Goal: Information Seeking & Learning: Learn about a topic

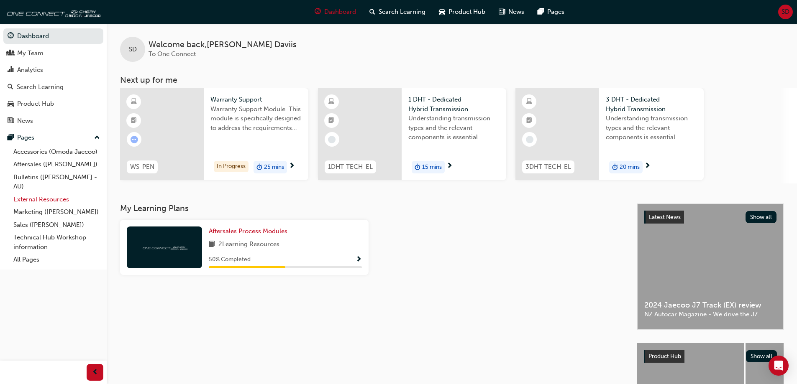
click at [49, 197] on link "External Resources" at bounding box center [56, 199] width 93 height 13
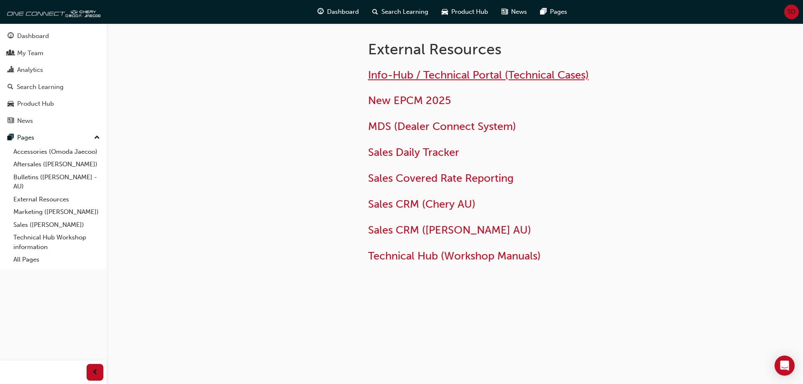
click at [453, 72] on span "Info-Hub / Technical Portal (Technical Cases)" at bounding box center [478, 75] width 221 height 13
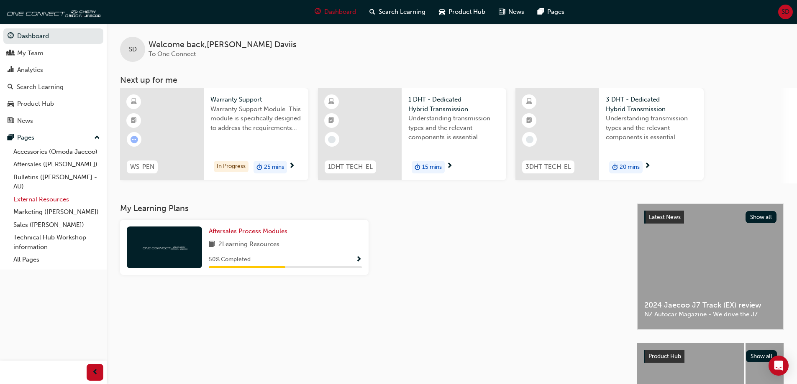
click at [35, 197] on link "External Resources" at bounding box center [56, 199] width 93 height 13
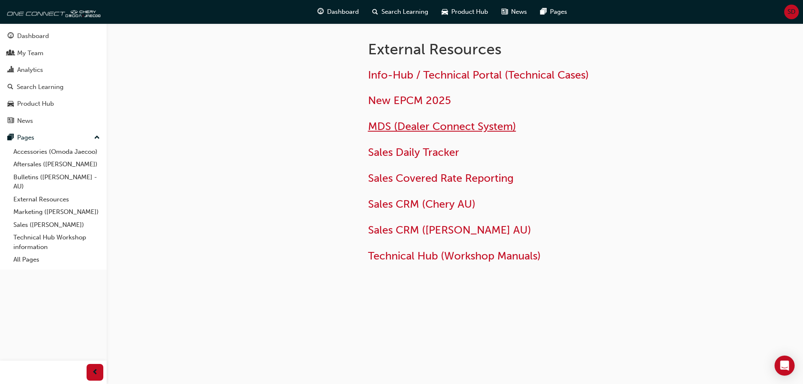
click at [448, 124] on span "MDS (Dealer Connect System)" at bounding box center [442, 126] width 148 height 13
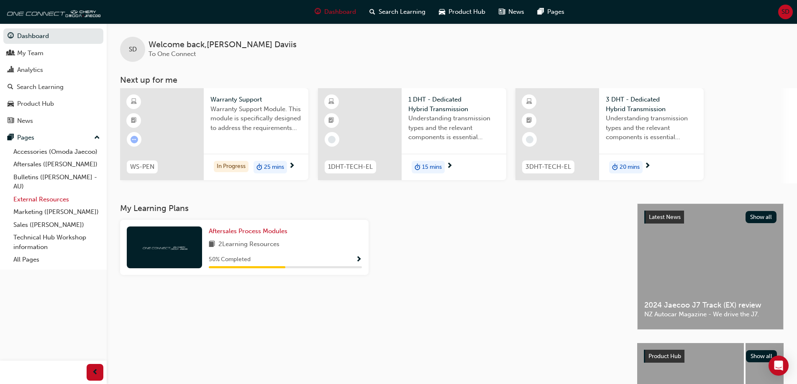
click at [56, 200] on link "External Resources" at bounding box center [56, 199] width 93 height 13
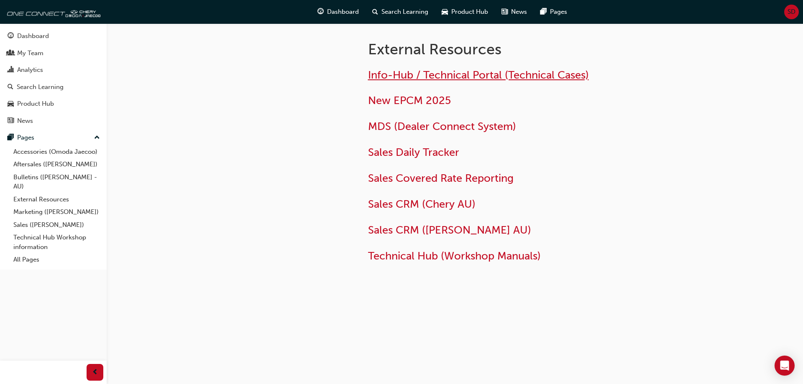
click at [478, 77] on span "Info-Hub / Technical Portal (Technical Cases)" at bounding box center [478, 75] width 221 height 13
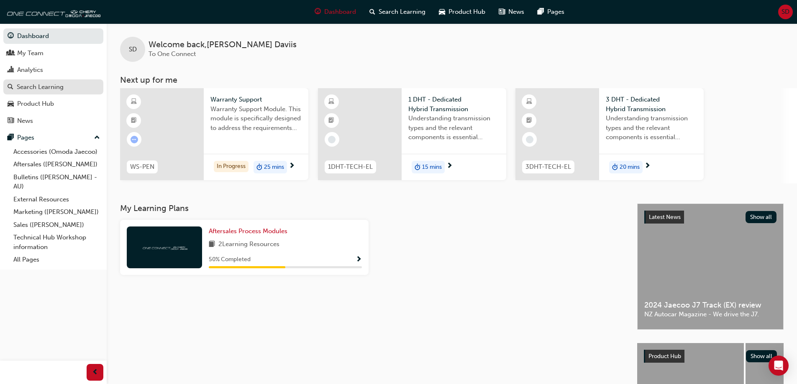
click at [29, 89] on div "Search Learning" at bounding box center [40, 87] width 47 height 10
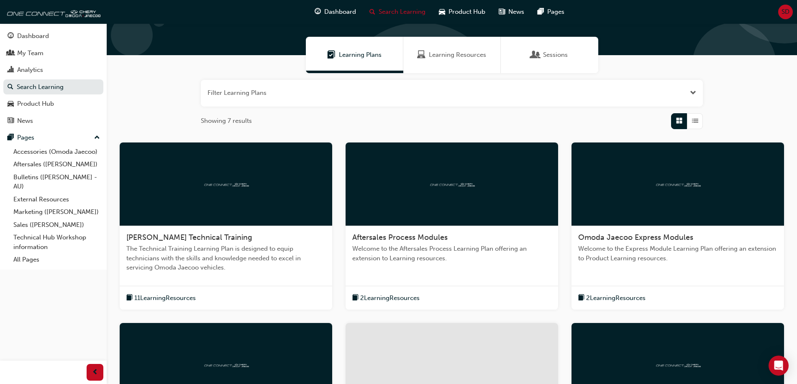
scroll to position [167, 0]
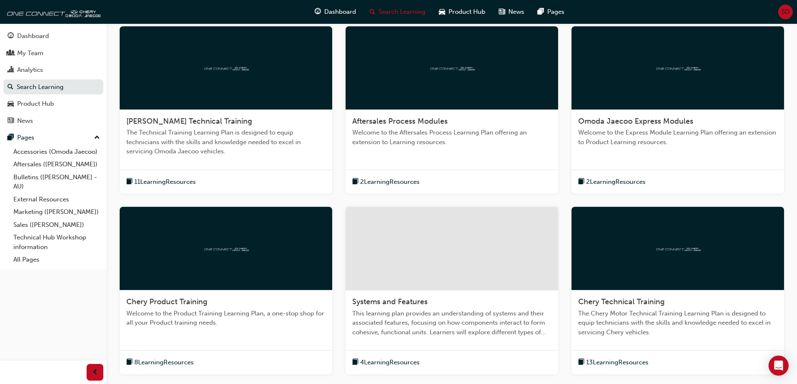
click at [407, 129] on span "Welcome to the Aftersales Process Learning Plan offering an extension to Learni…" at bounding box center [451, 137] width 199 height 19
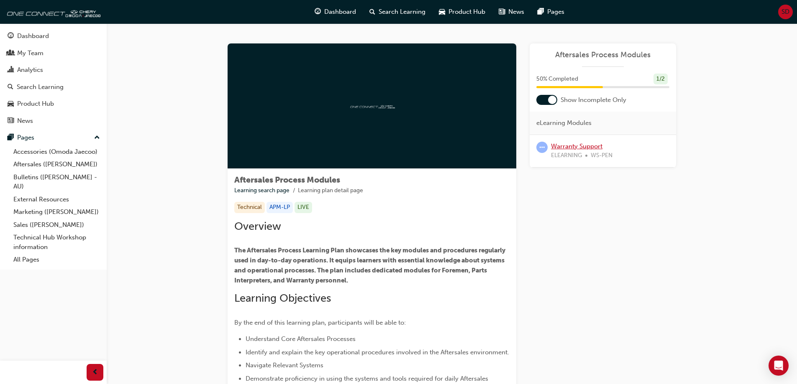
click at [576, 148] on link "Warranty Support" at bounding box center [576, 147] width 51 height 8
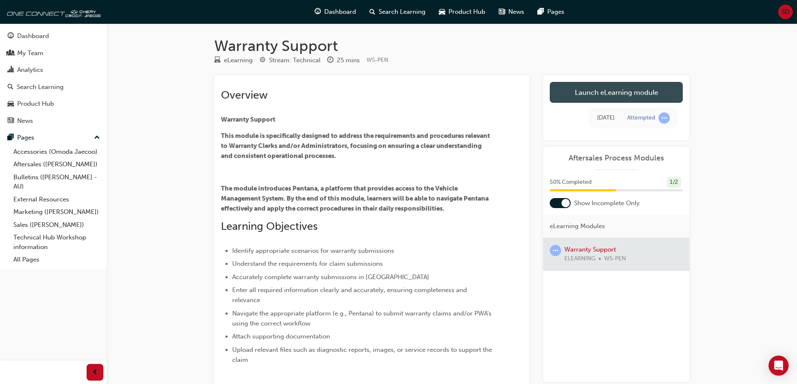
click at [609, 90] on link "Launch eLearning module" at bounding box center [616, 92] width 133 height 21
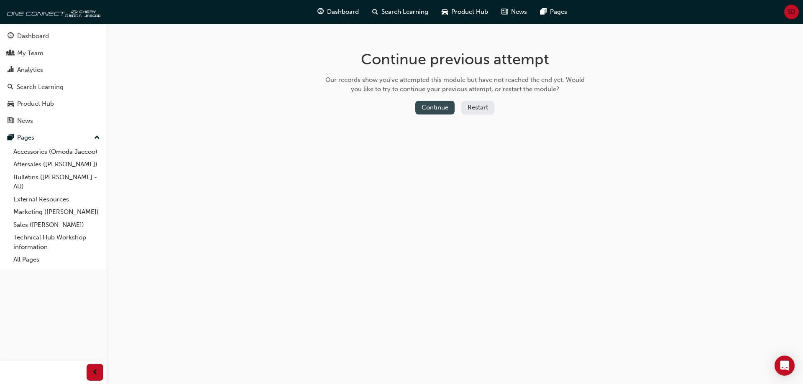
click at [440, 103] on button "Continue" at bounding box center [434, 108] width 39 height 14
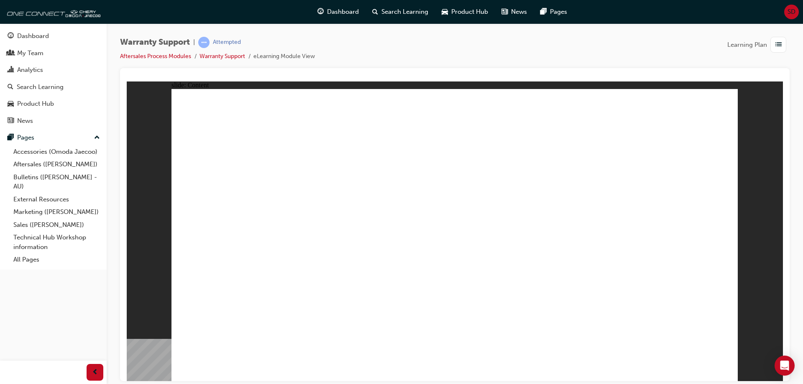
drag, startPoint x: 357, startPoint y: 253, endPoint x: 380, endPoint y: 253, distance: 23.0
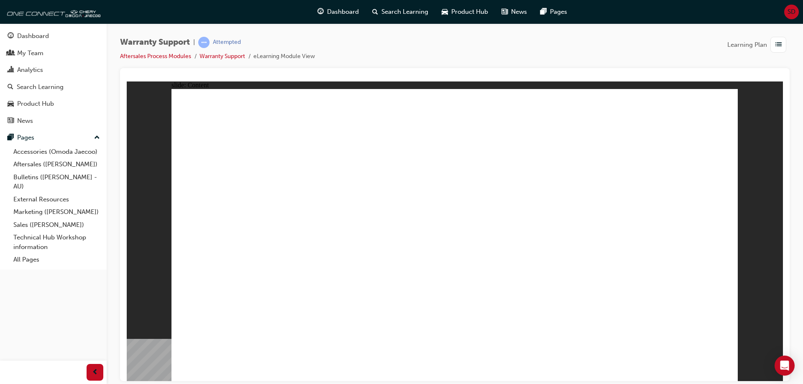
drag, startPoint x: 202, startPoint y: 289, endPoint x: 200, endPoint y: 284, distance: 4.5
drag, startPoint x: 194, startPoint y: 130, endPoint x: 195, endPoint y: 115, distance: 14.2
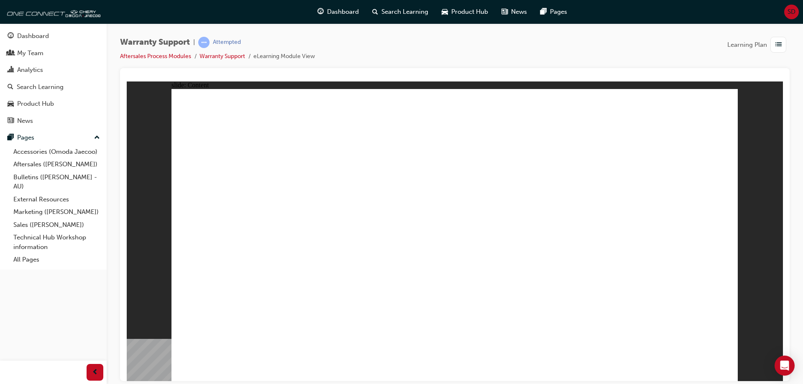
drag, startPoint x: 215, startPoint y: 265, endPoint x: 228, endPoint y: 265, distance: 12.5
drag, startPoint x: 313, startPoint y: 264, endPoint x: 286, endPoint y: 267, distance: 26.9
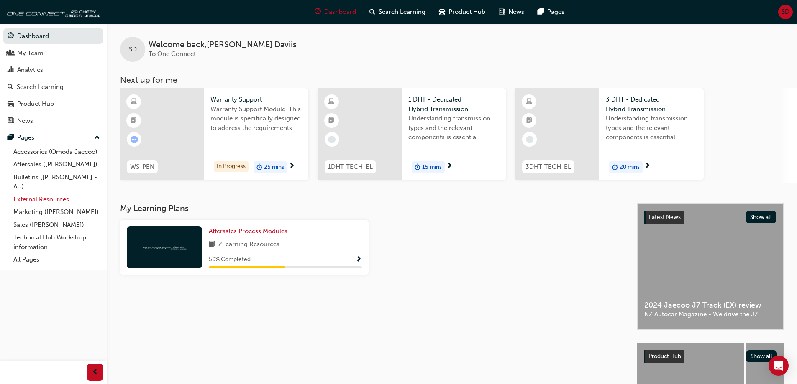
click at [37, 200] on link "External Resources" at bounding box center [56, 199] width 93 height 13
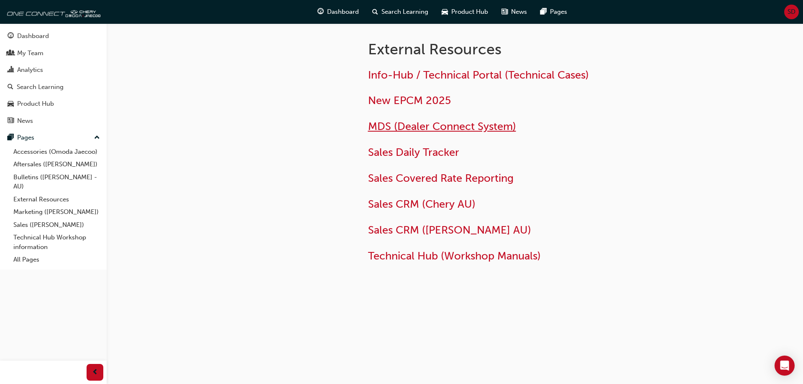
click at [446, 128] on span "MDS (Dealer Connect System)" at bounding box center [442, 126] width 148 height 13
click at [429, 75] on span "Info-Hub / Technical Portal (Technical Cases)" at bounding box center [478, 75] width 221 height 13
click at [417, 128] on span "MDS (Dealer Connect System)" at bounding box center [442, 126] width 148 height 13
click at [49, 197] on link "External Resources" at bounding box center [56, 199] width 93 height 13
click at [460, 71] on span "Info-Hub / Technical Portal (Technical Cases)" at bounding box center [478, 75] width 221 height 13
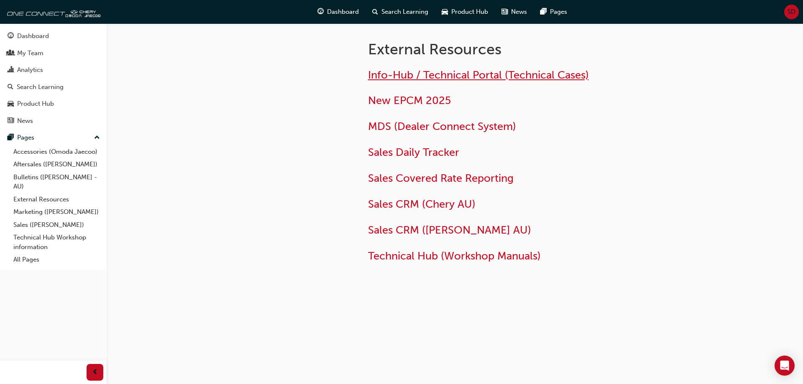
click at [424, 75] on span "Info-Hub / Technical Portal (Technical Cases)" at bounding box center [478, 75] width 221 height 13
click at [421, 127] on span "MDS (Dealer Connect System)" at bounding box center [442, 126] width 148 height 13
click at [484, 258] on span "Technical Hub (Workshop Manuals)" at bounding box center [454, 256] width 173 height 13
